Goal: Transaction & Acquisition: Purchase product/service

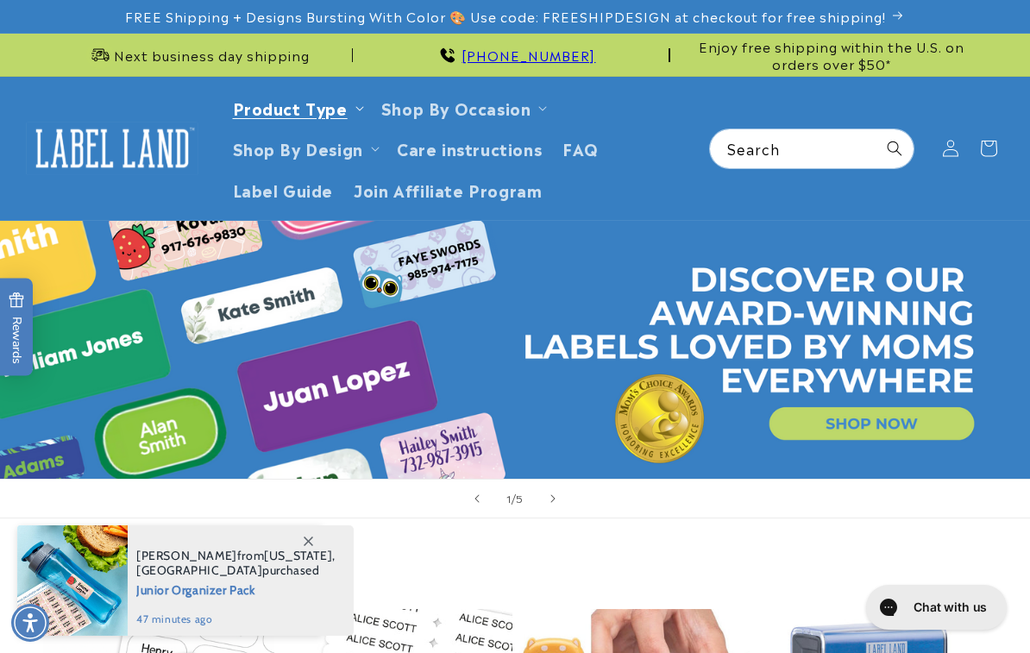
click at [343, 106] on link "Product Type" at bounding box center [290, 107] width 115 height 23
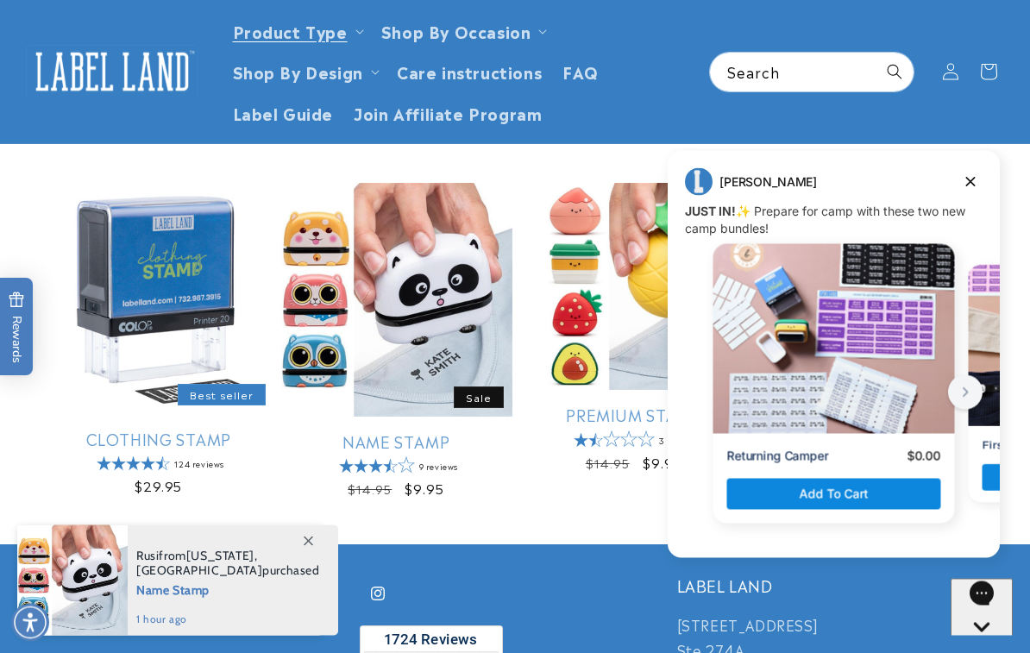
scroll to position [202, 0]
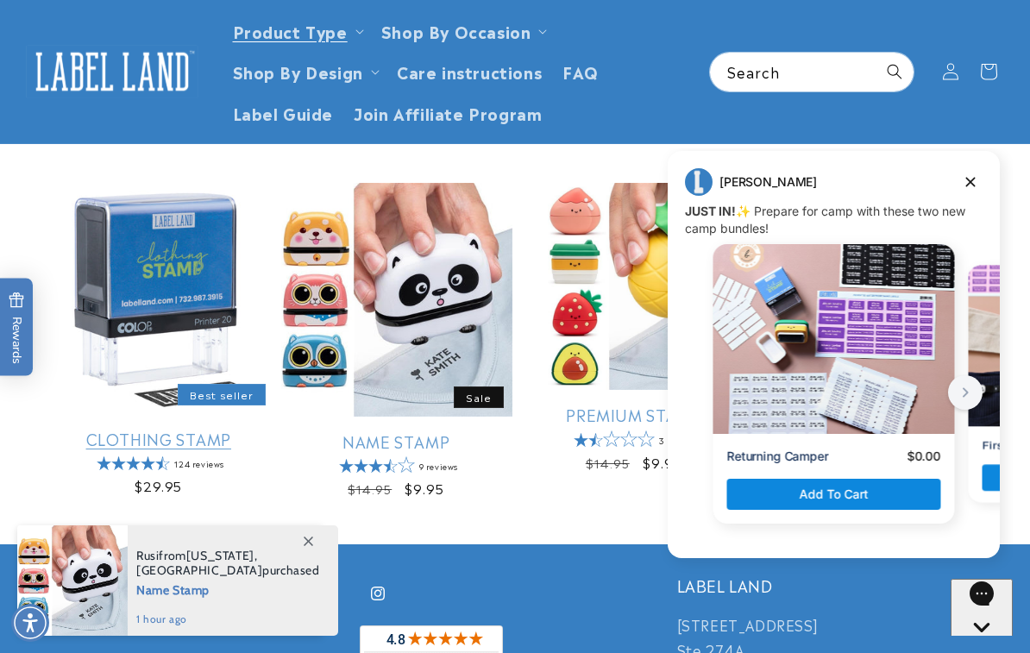
click at [103, 434] on link "Clothing Stamp" at bounding box center [158, 439] width 231 height 20
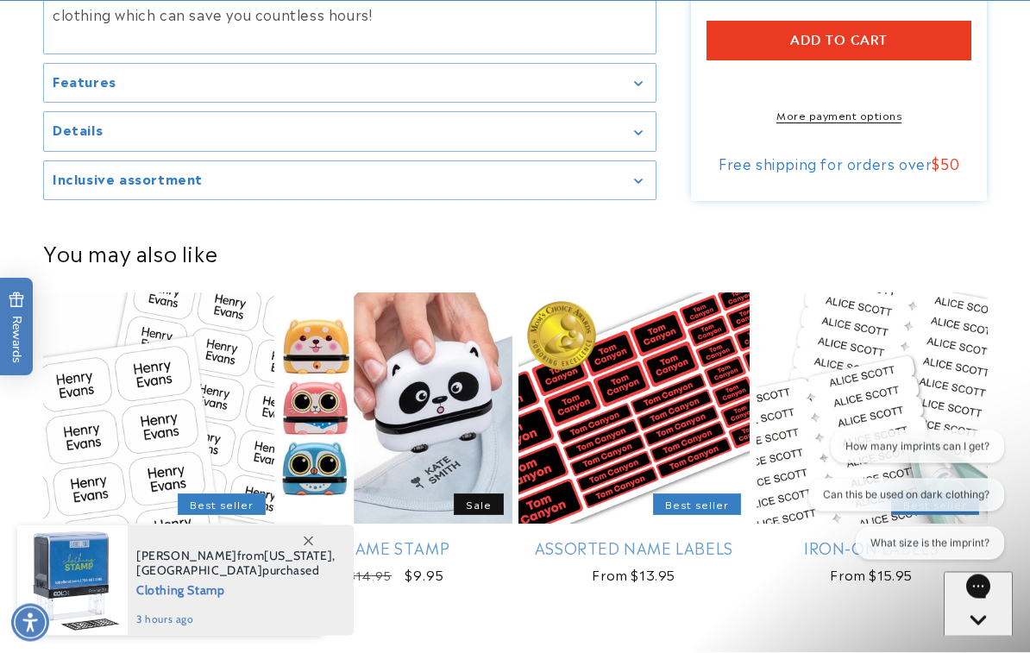
scroll to position [1952, 0]
click at [635, 90] on div "Features" at bounding box center [350, 83] width 594 height 13
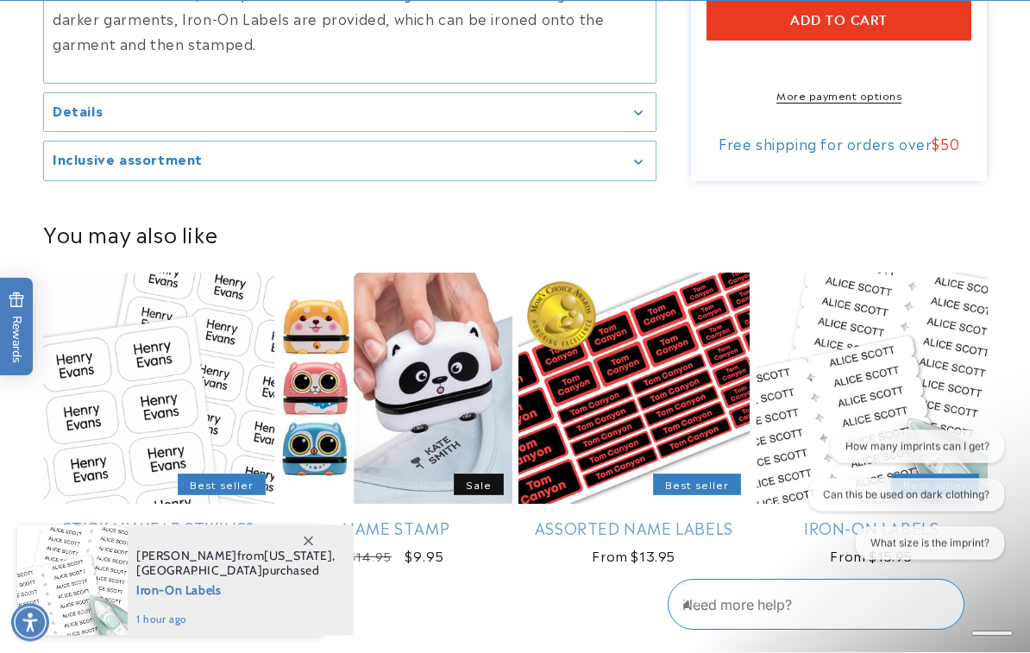
scroll to position [2088, 0]
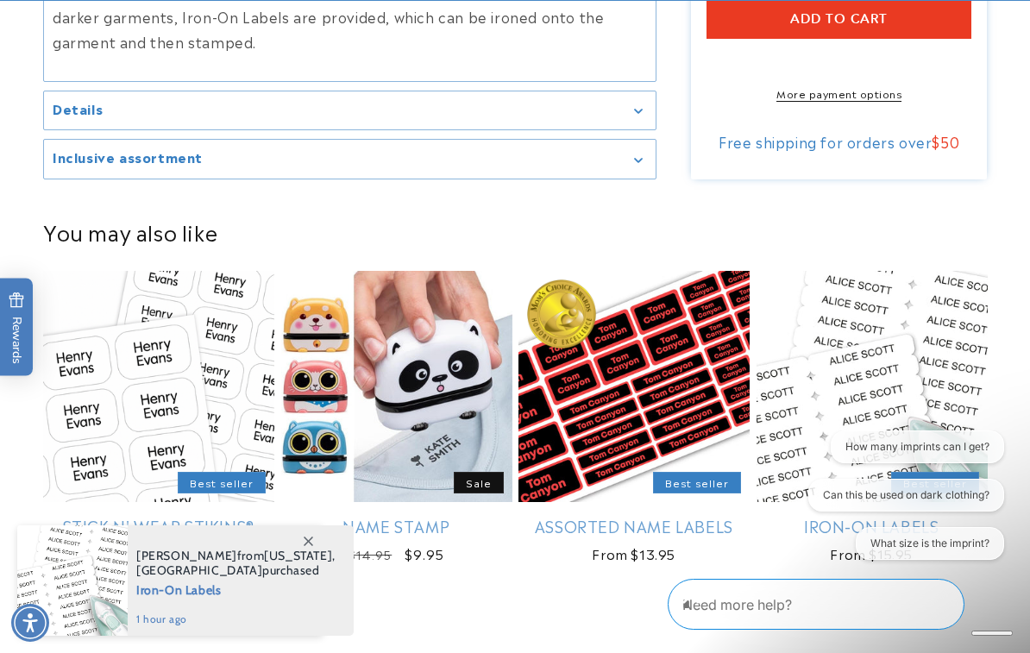
click at [24, 211] on product-recommendations "You may also like Stick N' Wear Stikins® Labels Best seller Stick N' Wear Stiki…" at bounding box center [515, 404] width 1030 height 435
click at [630, 130] on summary "Details" at bounding box center [349, 110] width 611 height 39
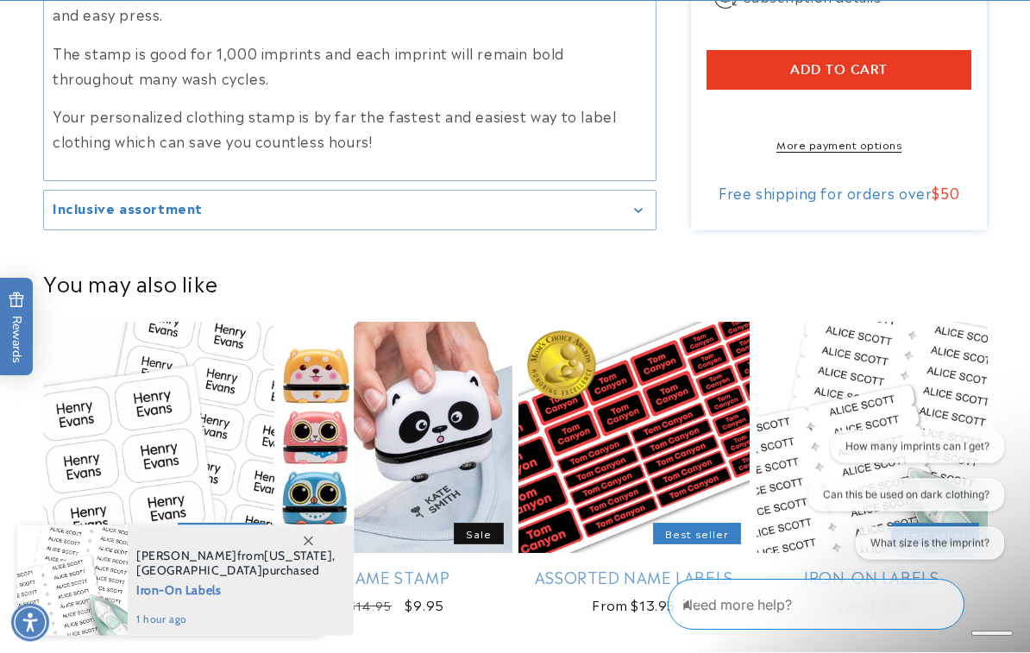
click at [635, 217] on div "Inclusive assortment" at bounding box center [350, 210] width 594 height 13
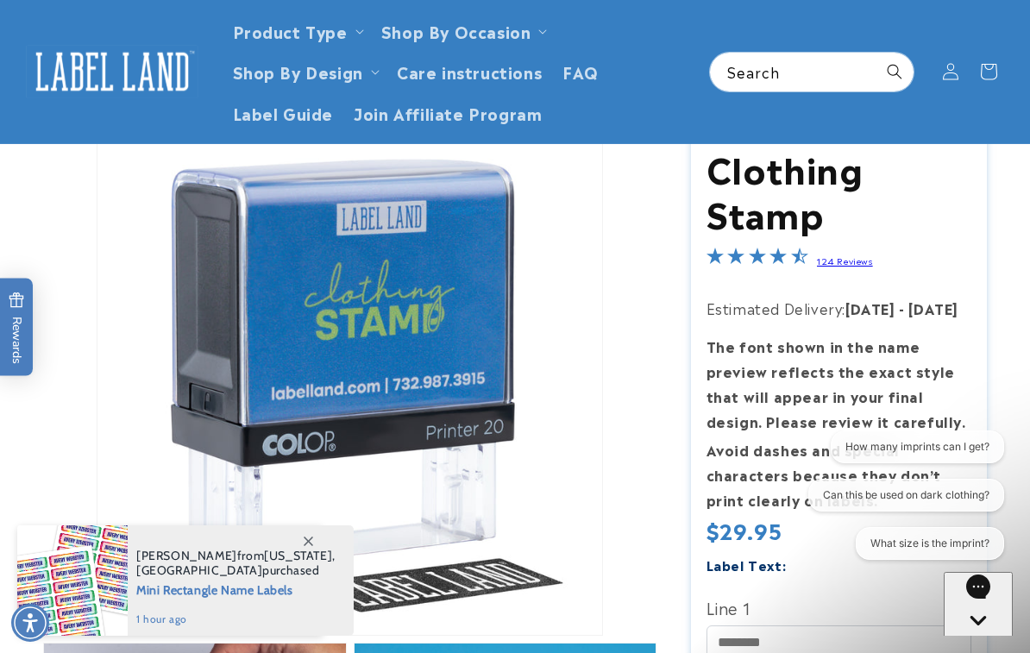
scroll to position [0, 0]
